Goal: Task Accomplishment & Management: Complete application form

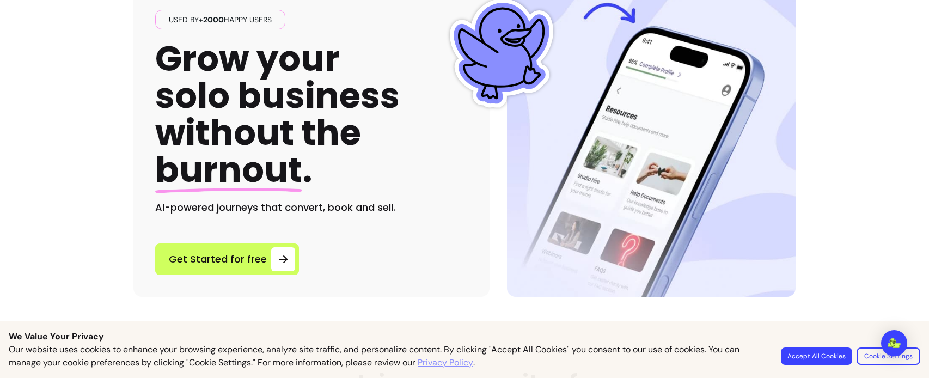
scroll to position [98, 0]
click at [804, 355] on button "Accept All Cookies" at bounding box center [816, 356] width 69 height 17
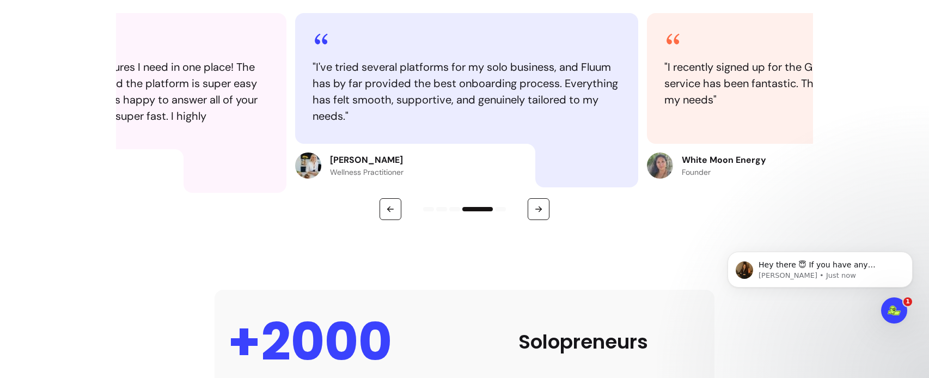
scroll to position [0, 0]
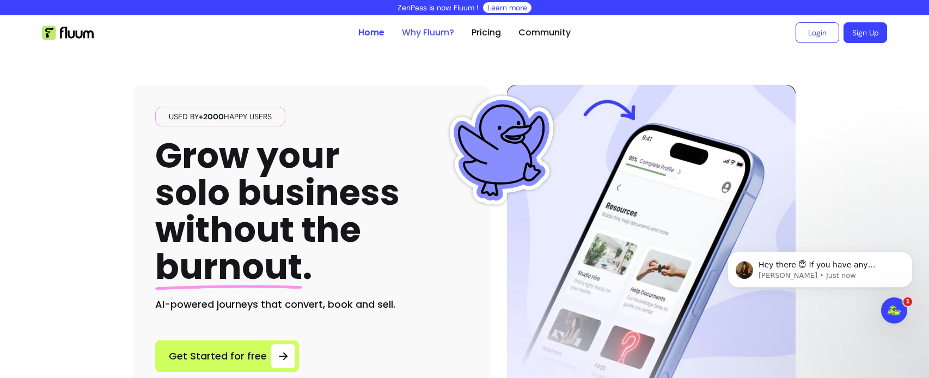
click at [428, 33] on link "Why Fluum?" at bounding box center [428, 32] width 52 height 13
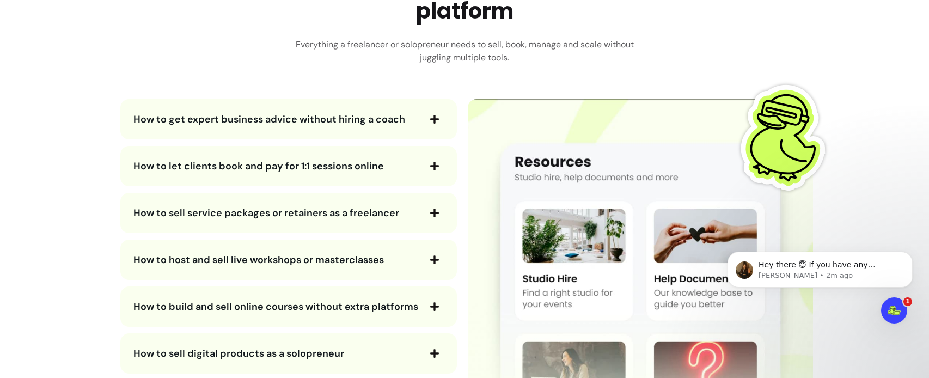
scroll to position [1966, 0]
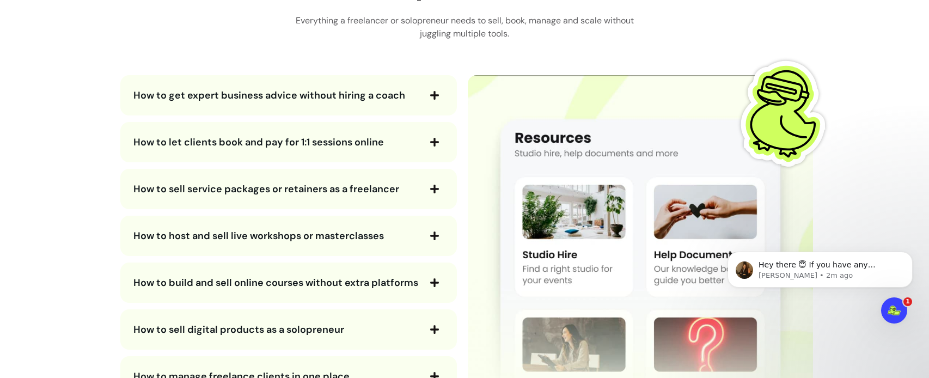
click at [430, 97] on icon "button" at bounding box center [435, 95] width 10 height 10
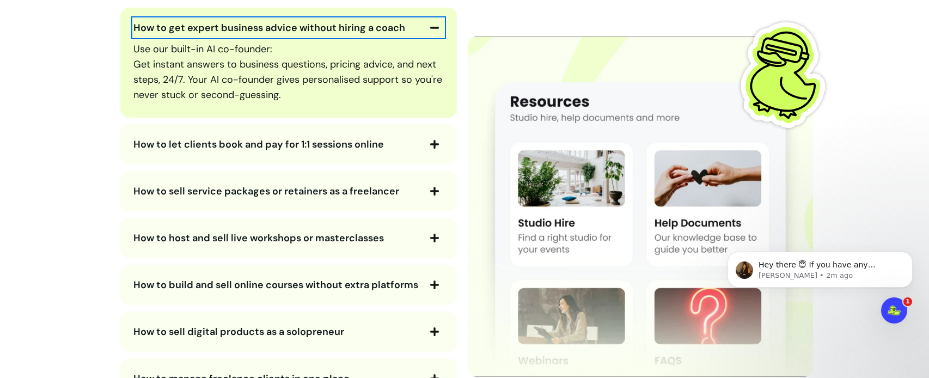
scroll to position [2035, 0]
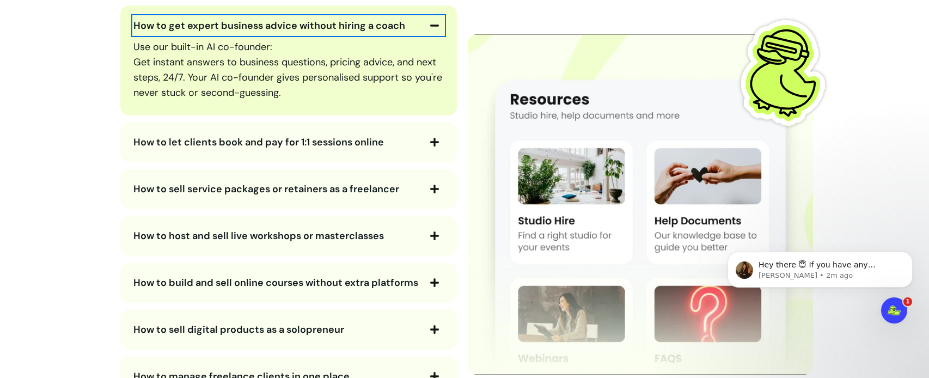
click at [432, 143] on icon "button" at bounding box center [434, 142] width 9 height 9
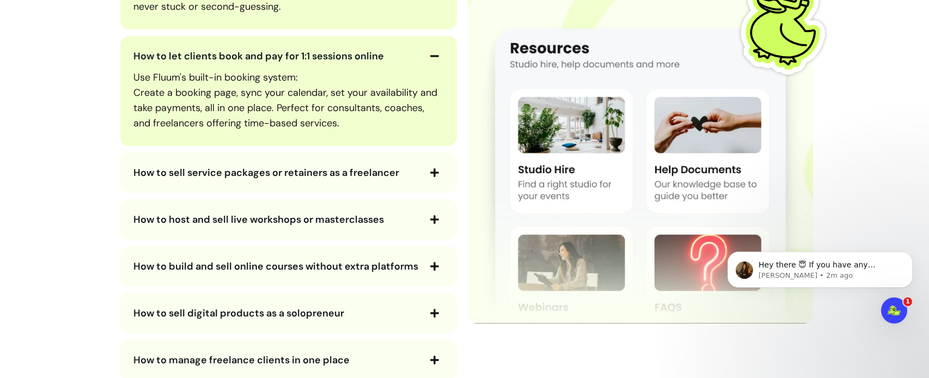
scroll to position [2122, 0]
click at [431, 174] on icon "button" at bounding box center [434, 172] width 9 height 9
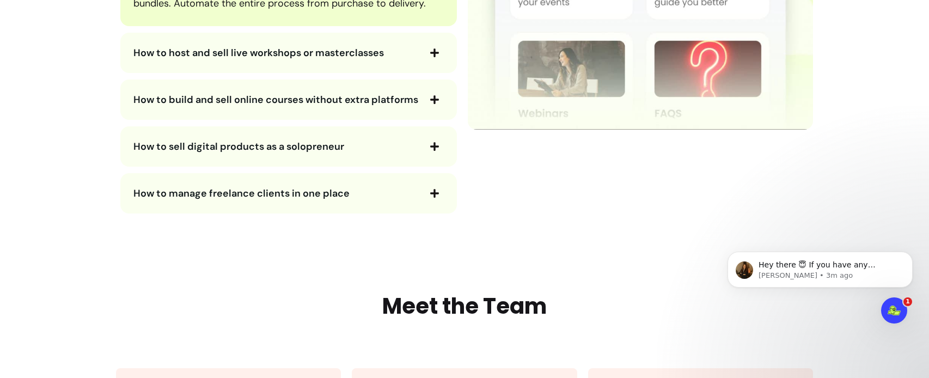
scroll to position [2345, 0]
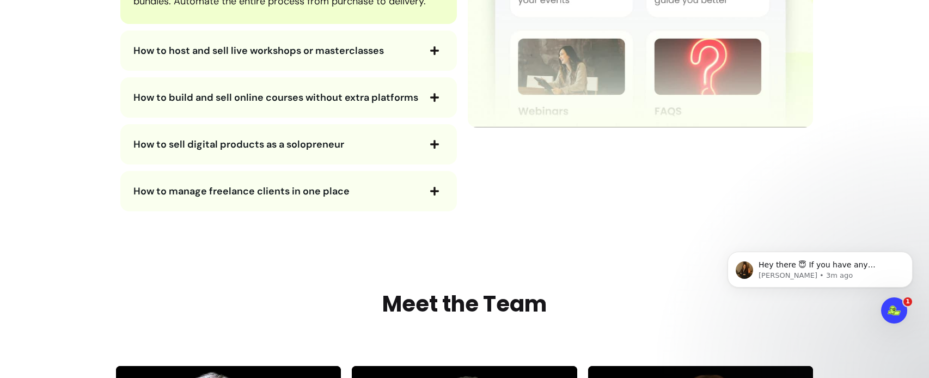
click at [434, 49] on icon "button" at bounding box center [435, 51] width 10 height 10
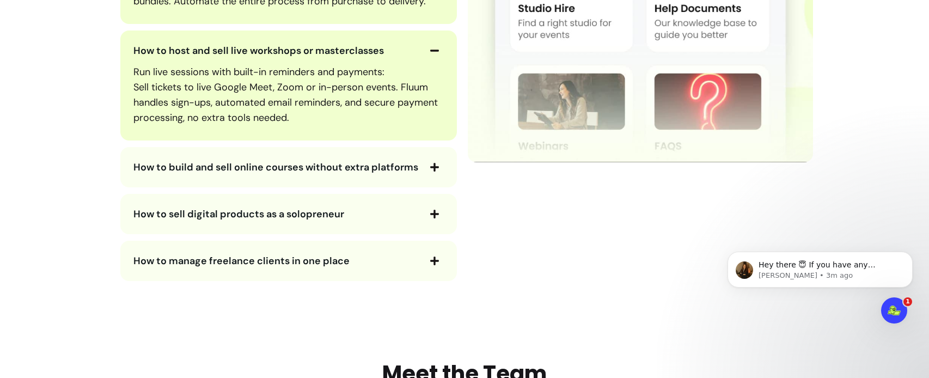
click at [430, 172] on icon "button" at bounding box center [435, 167] width 10 height 10
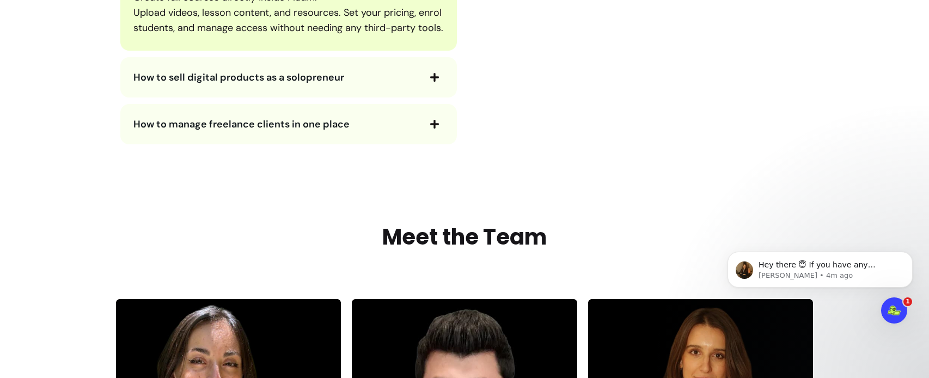
scroll to position [2541, 0]
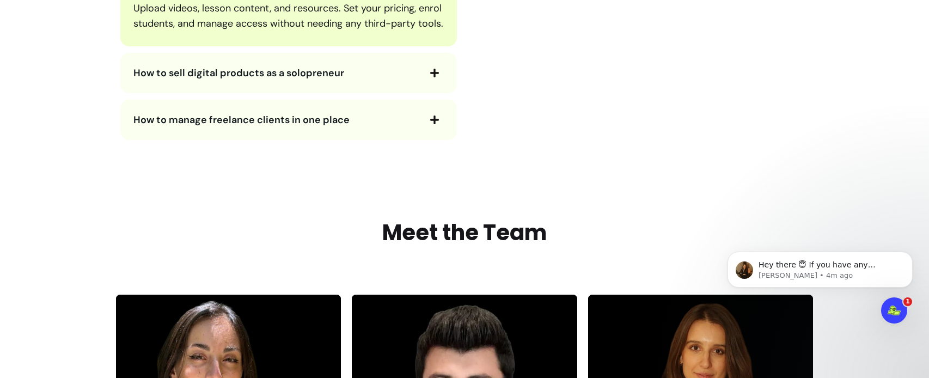
click at [430, 78] on icon "button" at bounding box center [435, 73] width 10 height 10
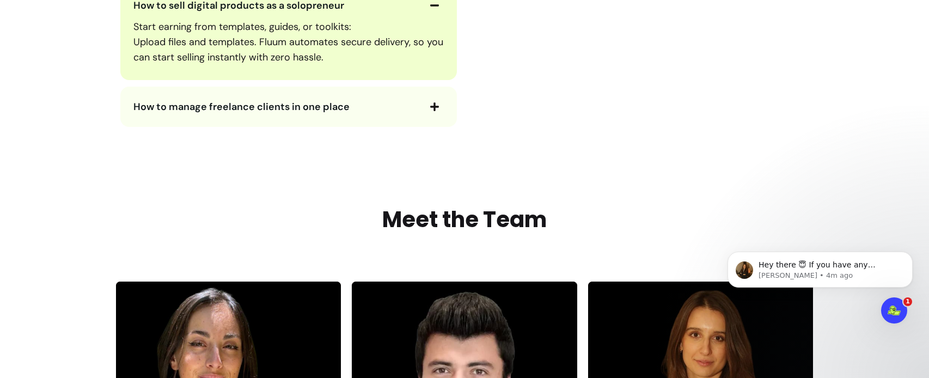
scroll to position [2610, 0]
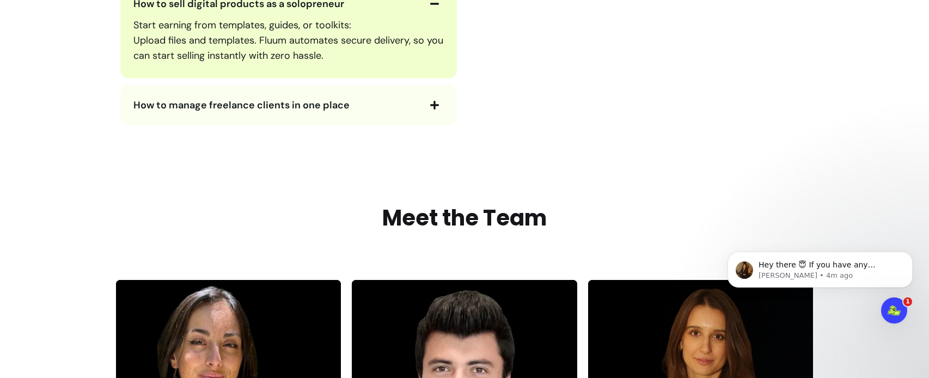
click at [430, 110] on icon "button" at bounding box center [435, 105] width 10 height 10
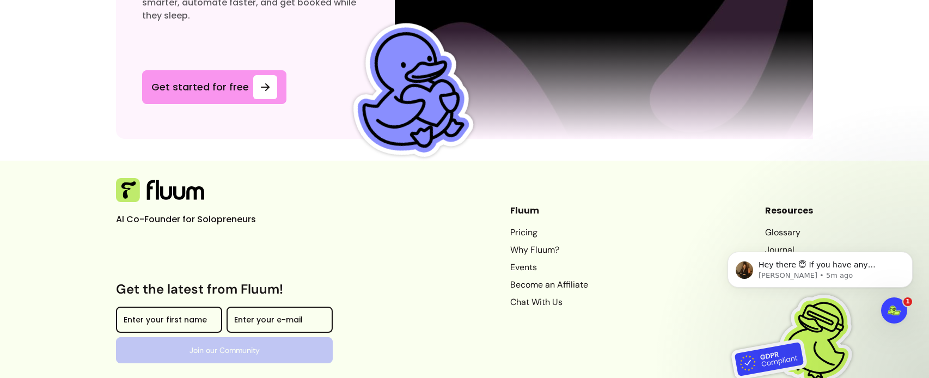
scroll to position [3939, 0]
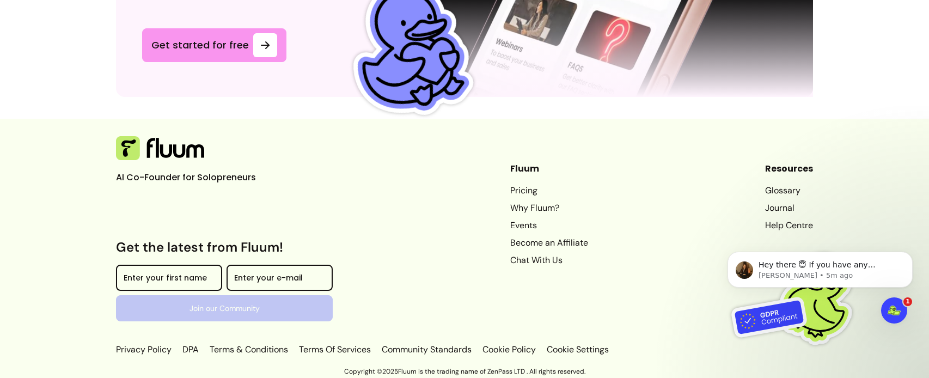
click at [511, 193] on link "Pricing" at bounding box center [550, 190] width 78 height 13
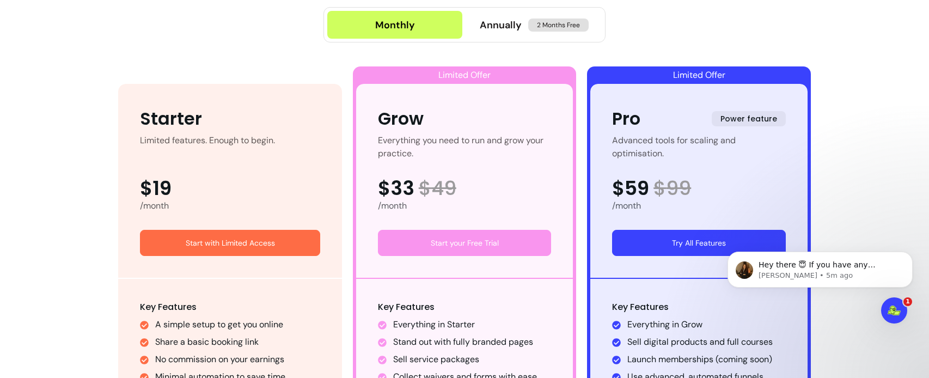
scroll to position [569, 0]
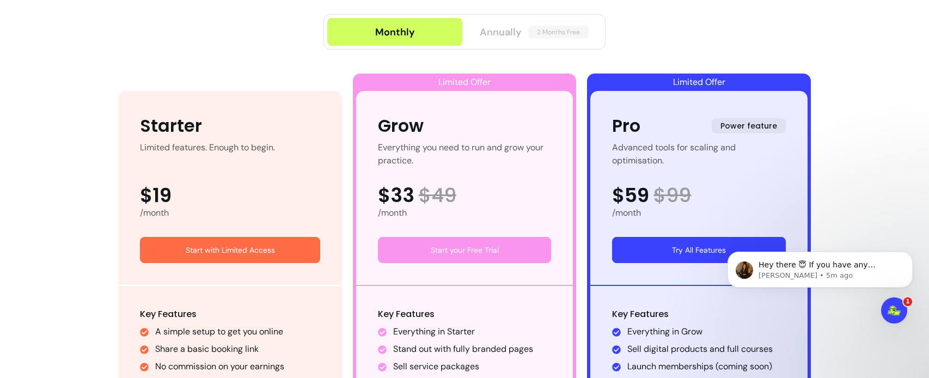
click at [502, 32] on span "Annually" at bounding box center [501, 32] width 42 height 15
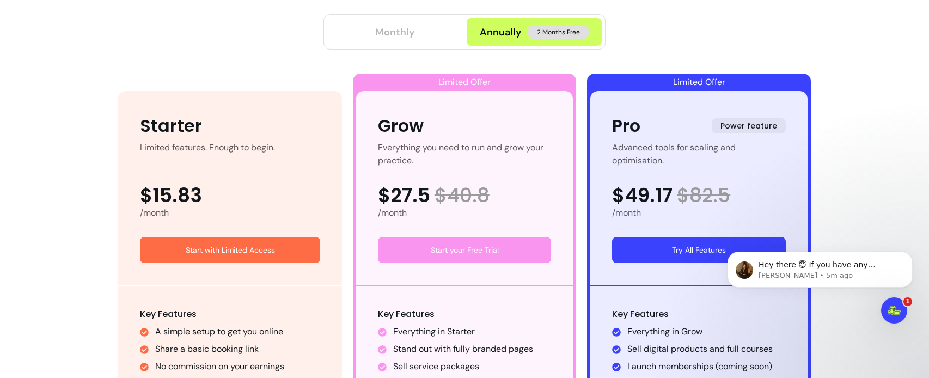
click at [400, 35] on div "Monthly" at bounding box center [395, 32] width 40 height 15
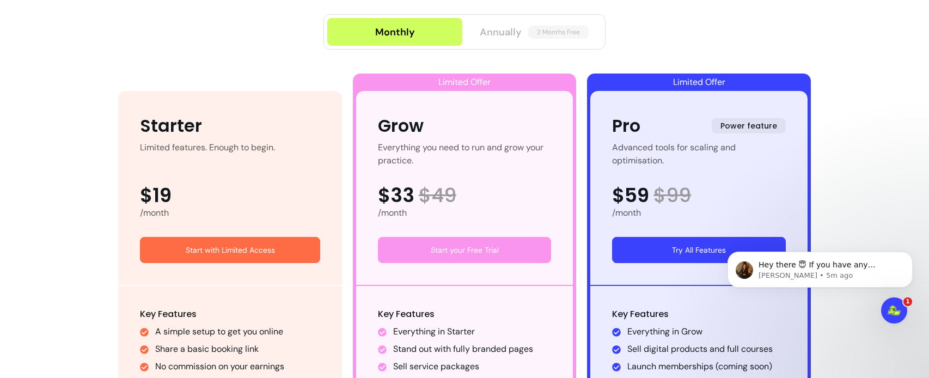
click at [501, 31] on span "Annually" at bounding box center [501, 32] width 42 height 15
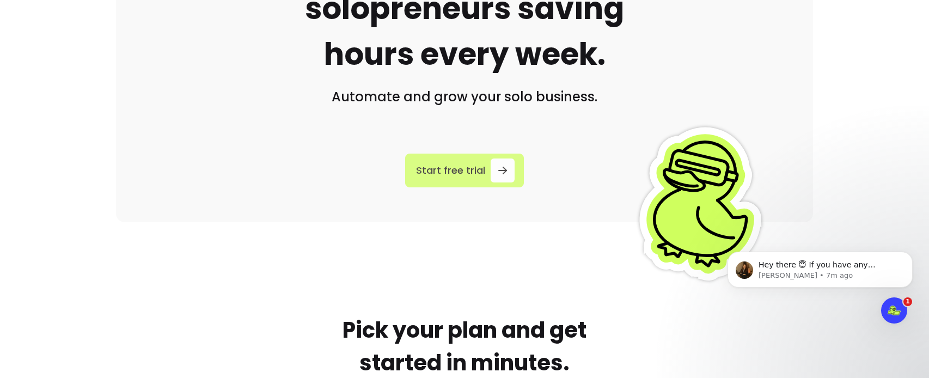
scroll to position [186, 0]
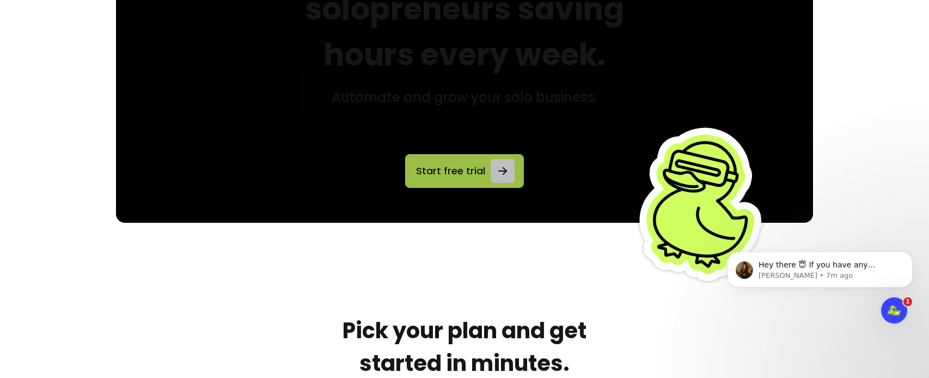
click at [453, 178] on span "Start free trial" at bounding box center [451, 170] width 72 height 15
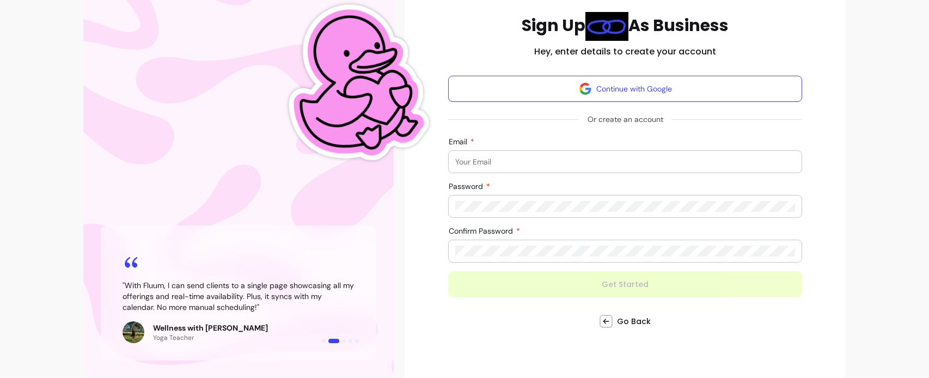
scroll to position [151, 0]
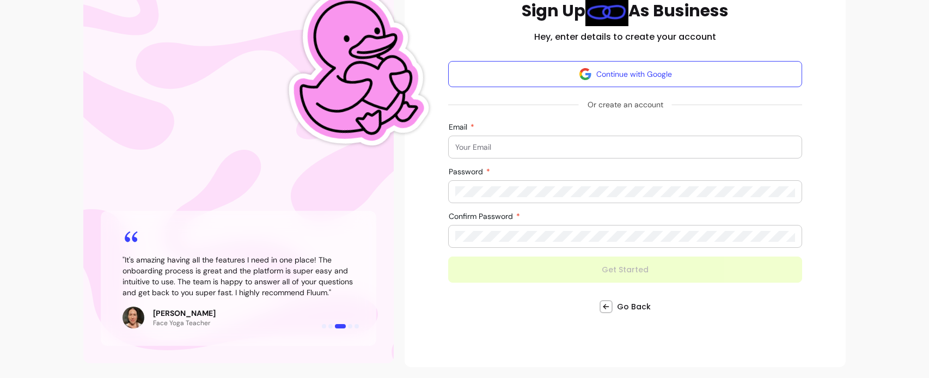
click at [461, 148] on input "Email" at bounding box center [625, 147] width 340 height 11
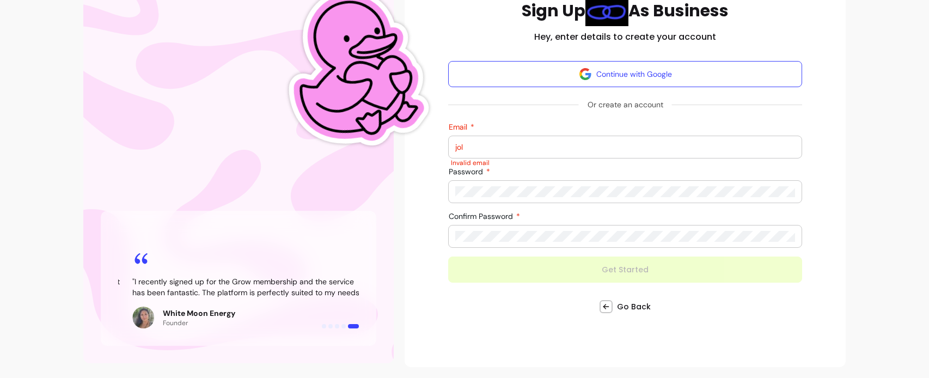
type input "jola@bricksdigital.co.uk"
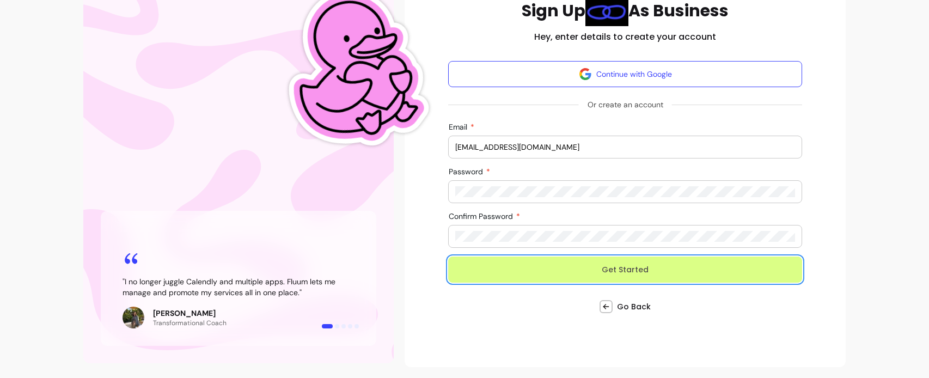
click at [628, 271] on button "Get Started" at bounding box center [625, 270] width 354 height 26
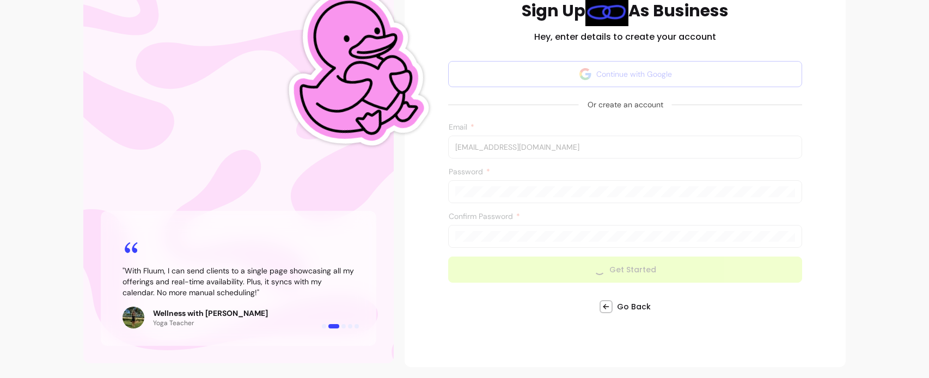
scroll to position [147, 0]
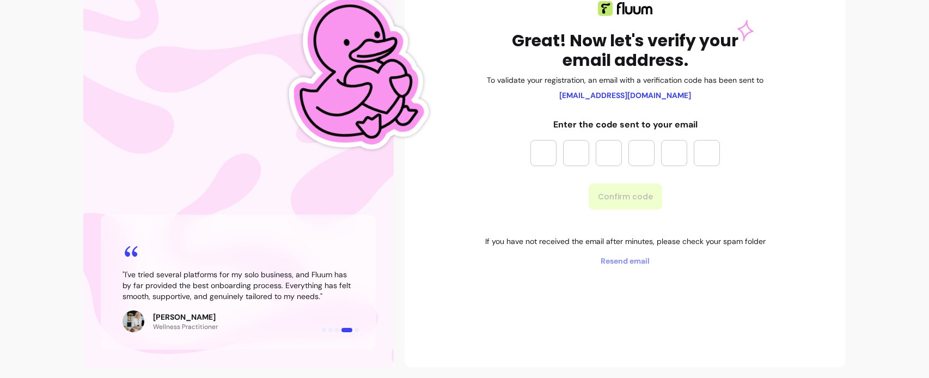
click at [545, 151] on input "Please enter OTP character 1" at bounding box center [544, 153] width 26 height 26
type input "*"
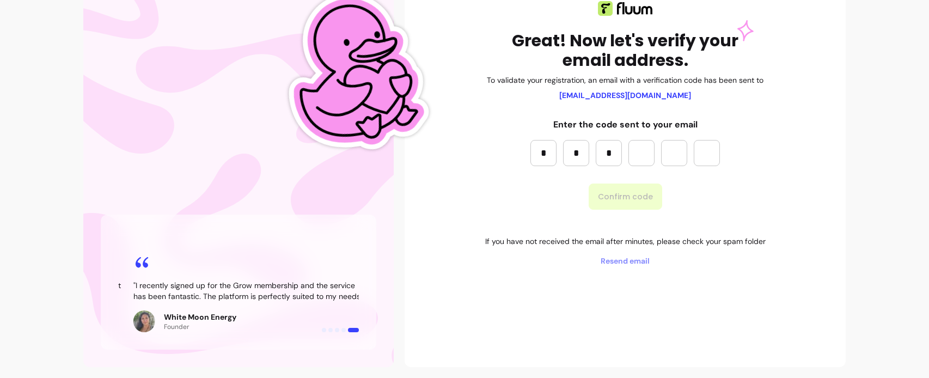
type input "*"
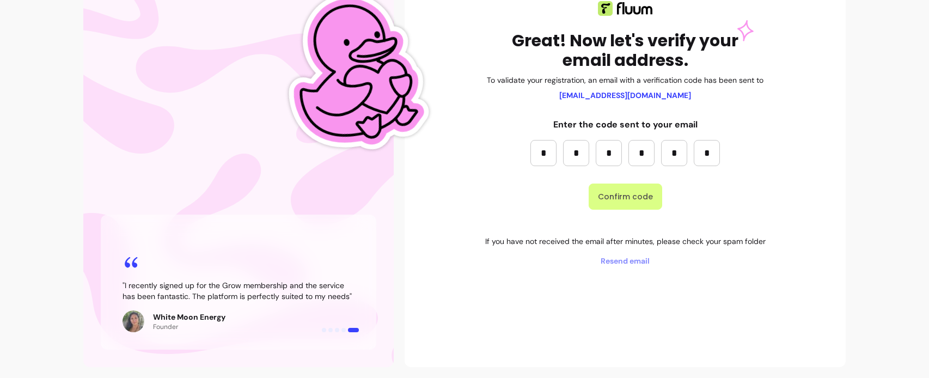
type input "*"
click at [618, 202] on button "Confirm code" at bounding box center [626, 197] width 74 height 26
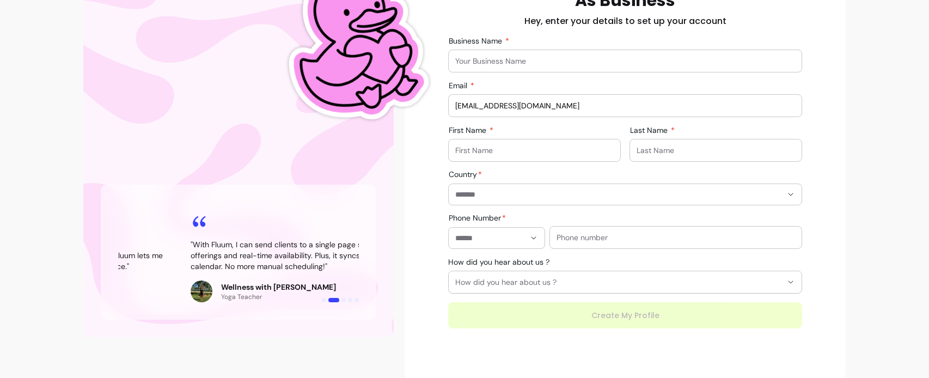
scroll to position [191, 0]
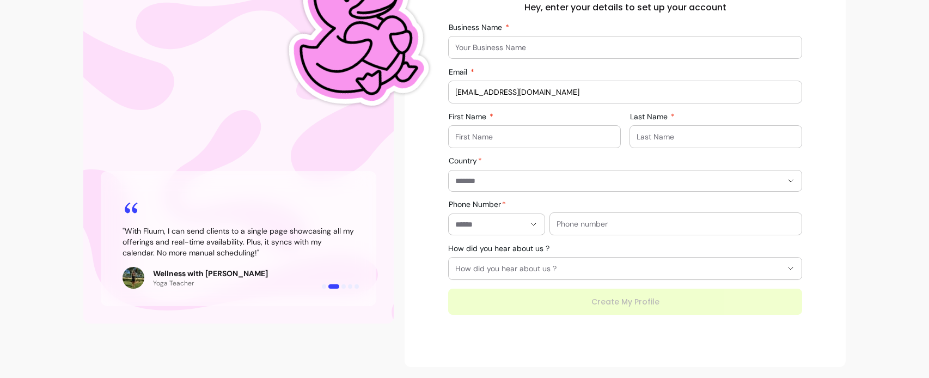
click at [464, 46] on input "Business Name" at bounding box center [625, 47] width 340 height 11
type input "Bricks Digital Services"
type input "Mojolaoluwa"
type input "Aderemi-Makinde"
type input "**********"
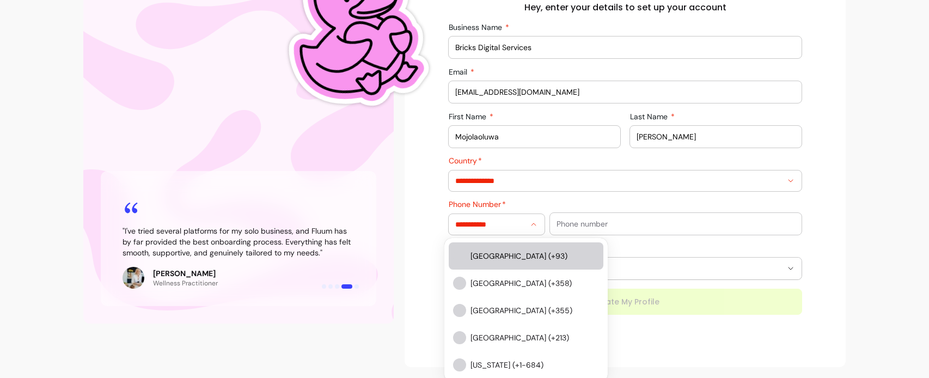
click at [534, 225] on icon "Show suggestions" at bounding box center [534, 224] width 9 height 9
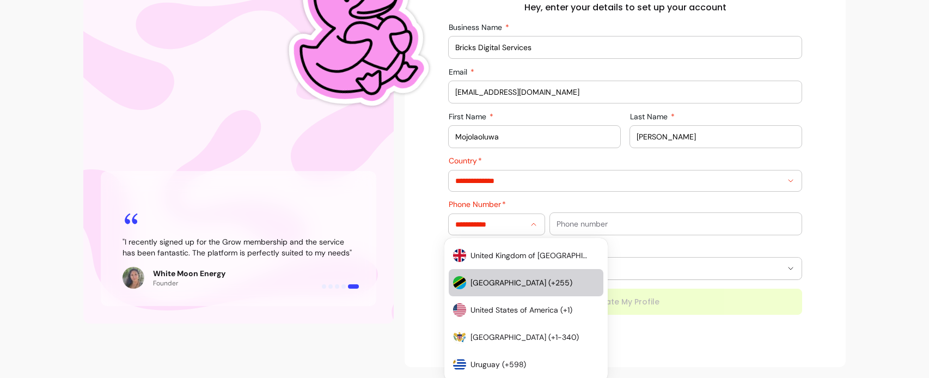
scroll to position [6367, 0]
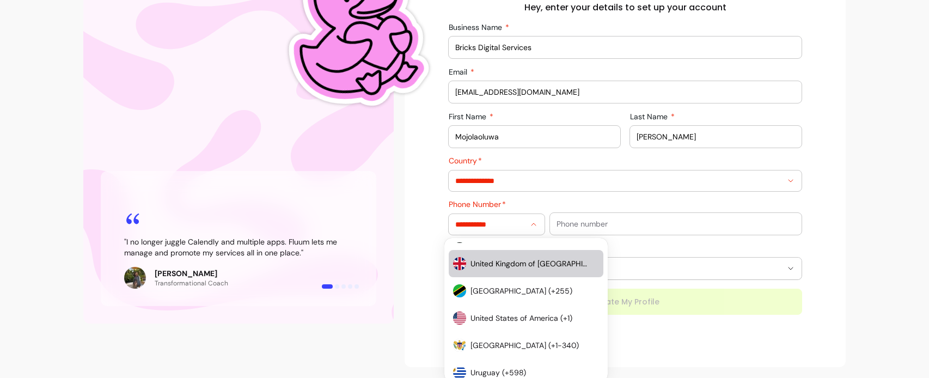
click at [517, 269] on li "United Kingdom of Great Britain and Northern Ireland (+44)" at bounding box center [526, 263] width 155 height 27
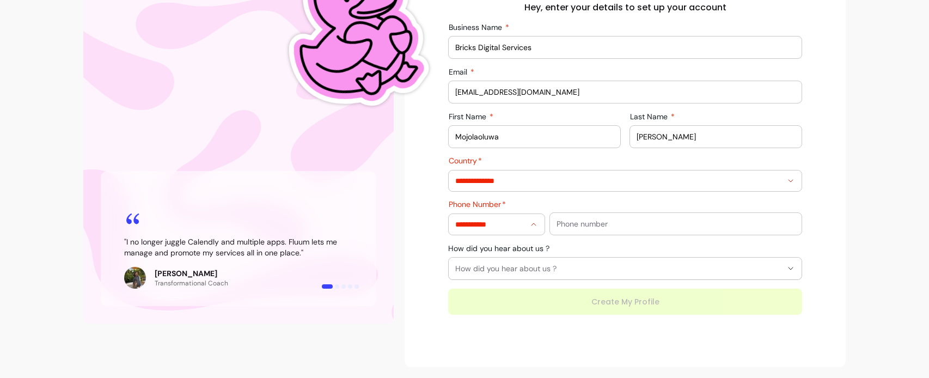
type input "**********"
click at [588, 224] on input "text" at bounding box center [676, 223] width 239 height 11
type input "07879124306"
type input "**********"
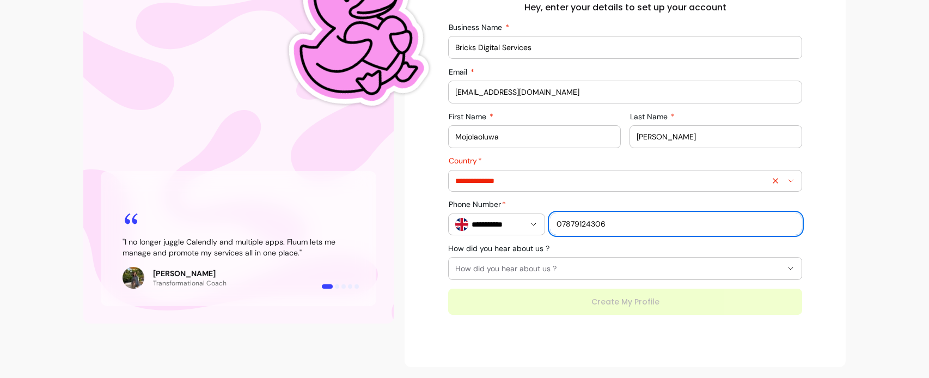
click at [522, 182] on input "**********" at bounding box center [609, 180] width 309 height 11
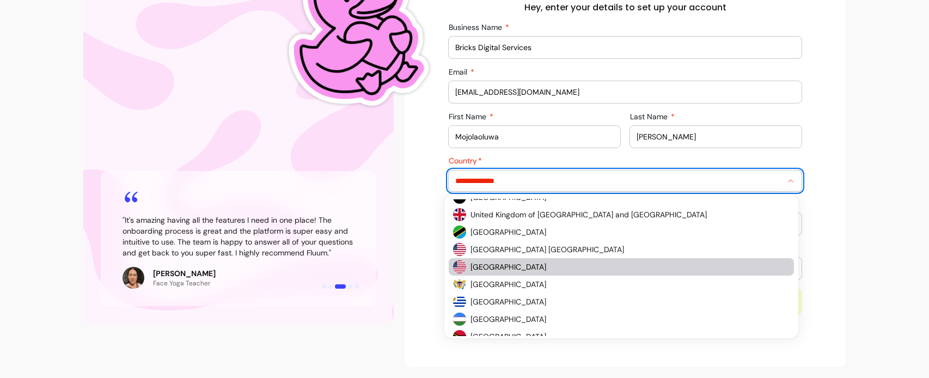
scroll to position [4190, 0]
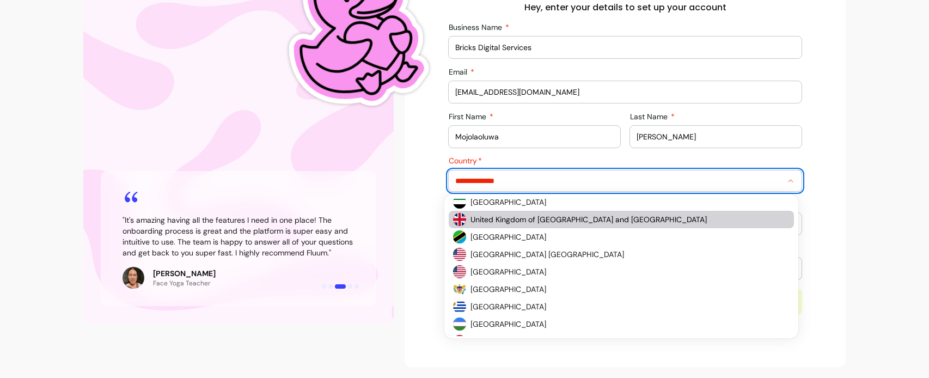
click at [546, 218] on span "United Kingdom of Great Britain and Northern Ireland" at bounding box center [625, 219] width 308 height 11
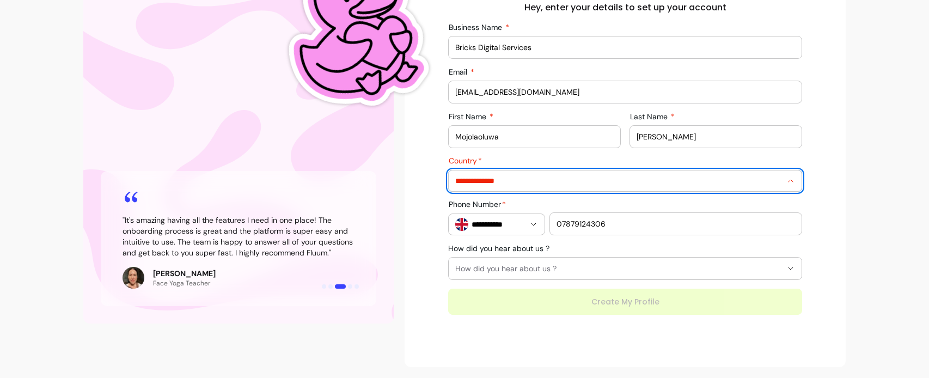
type input "**********"
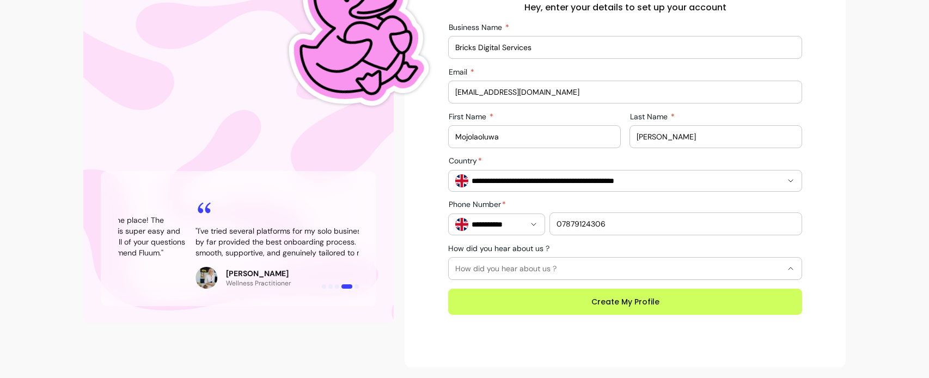
click at [558, 272] on span "How did you hear about us ?" at bounding box center [618, 268] width 327 height 11
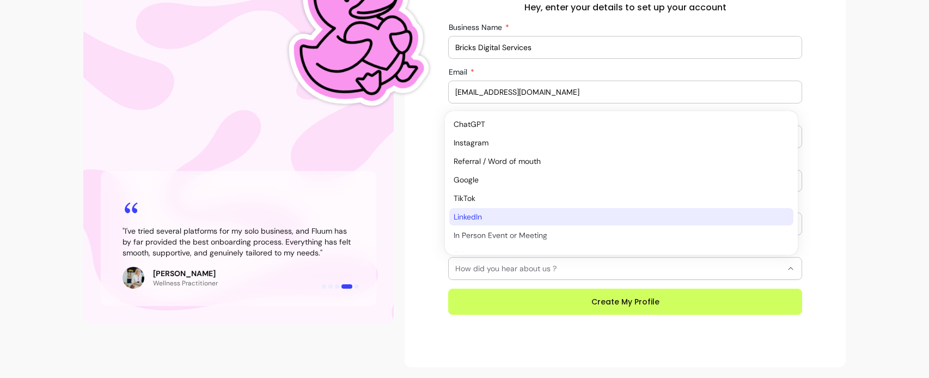
click at [471, 215] on span "LinkedIn" at bounding box center [616, 216] width 325 height 11
select select "********"
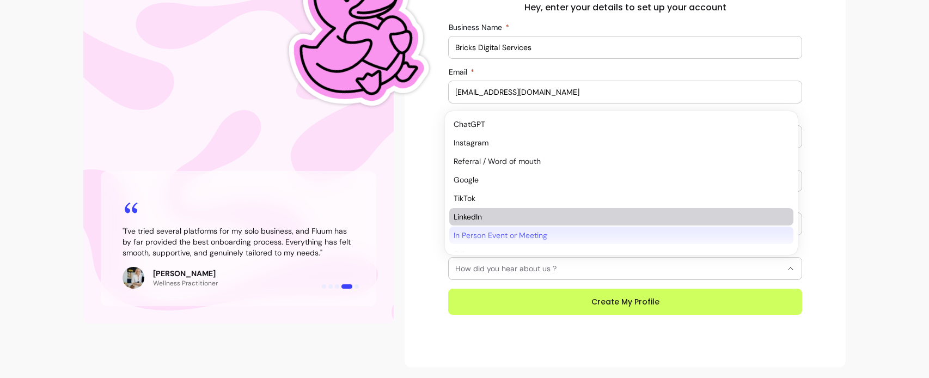
scroll to position [34, 0]
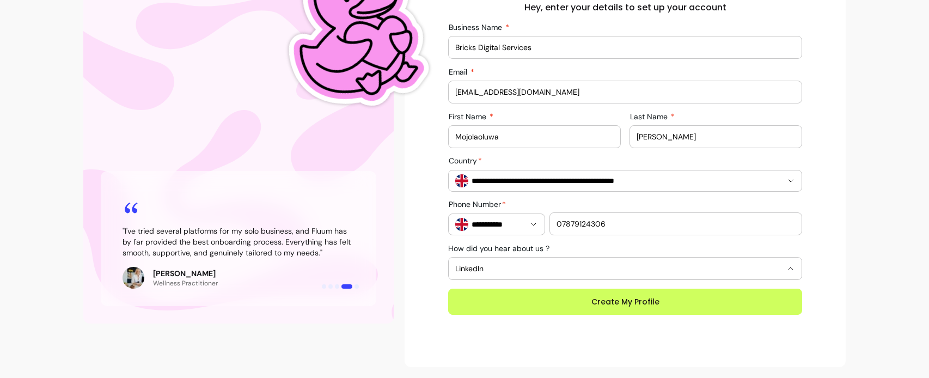
click at [633, 299] on button "Create My Profile" at bounding box center [625, 302] width 354 height 26
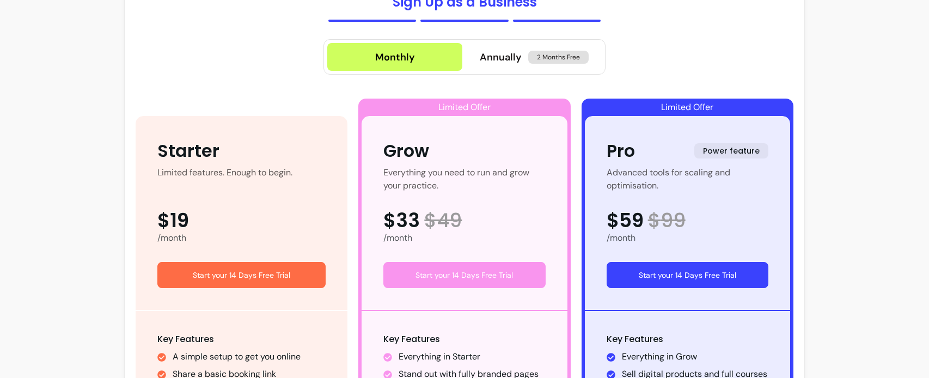
scroll to position [76, 0]
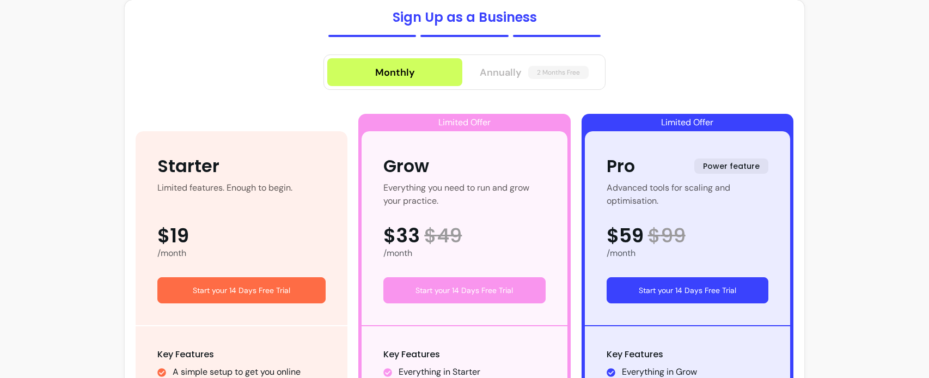
click at [494, 71] on span "Annually" at bounding box center [501, 72] width 42 height 15
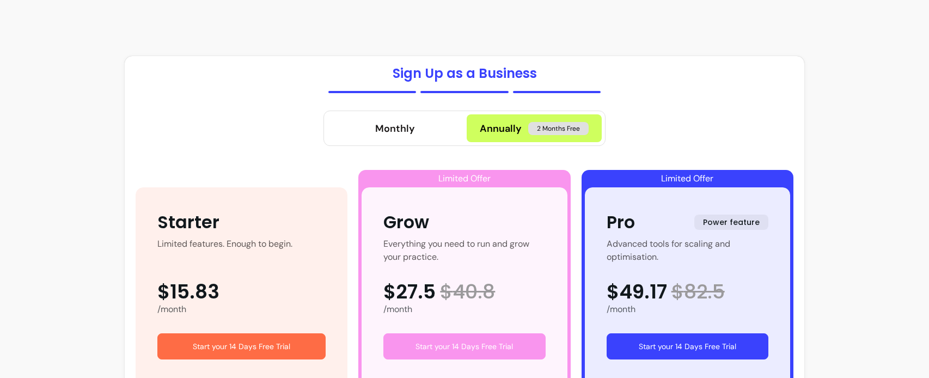
scroll to position [0, 0]
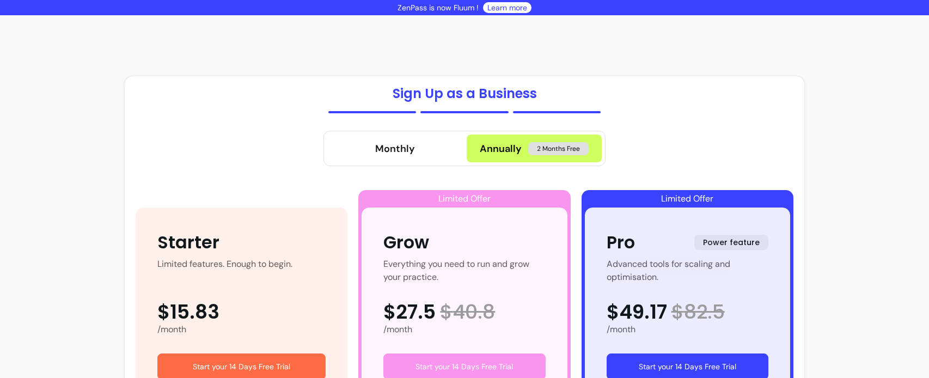
click at [507, 8] on link "Learn more" at bounding box center [508, 7] width 40 height 11
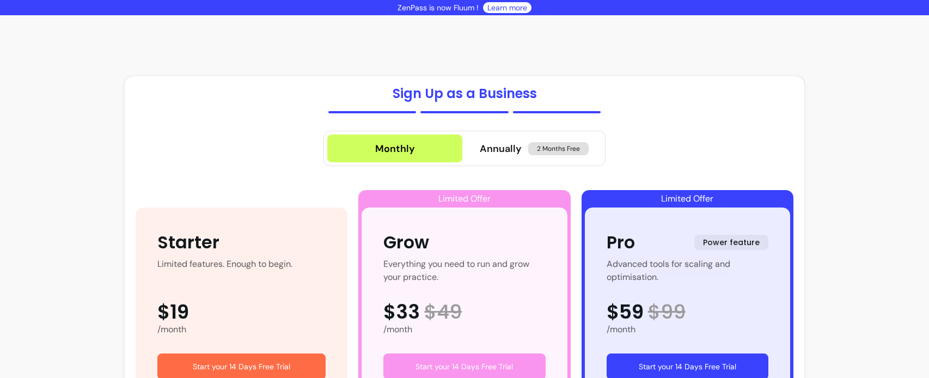
click at [496, 9] on link "Learn more" at bounding box center [508, 7] width 40 height 11
drag, startPoint x: 414, startPoint y: 10, endPoint x: 422, endPoint y: 10, distance: 8.2
click at [414, 10] on p "ZenPass is now Fluum !" at bounding box center [438, 7] width 81 height 11
click at [505, 10] on link "Learn more" at bounding box center [508, 7] width 40 height 11
